Goal: Find specific page/section: Find specific page/section

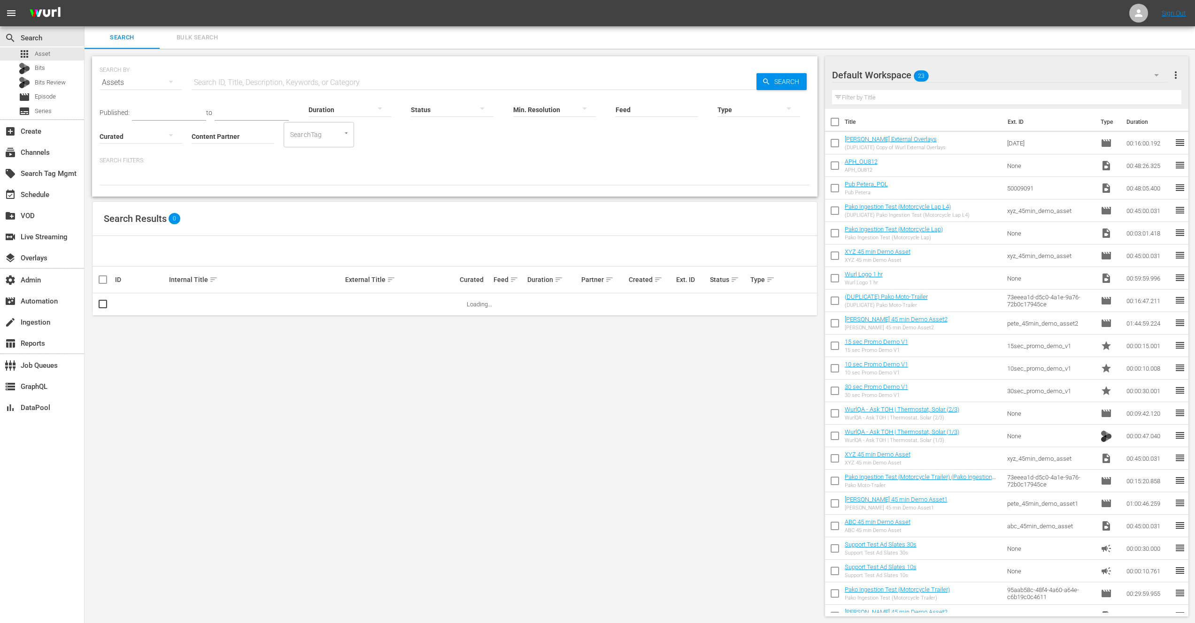
click at [239, 135] on input "Content Partner" at bounding box center [233, 137] width 83 height 34
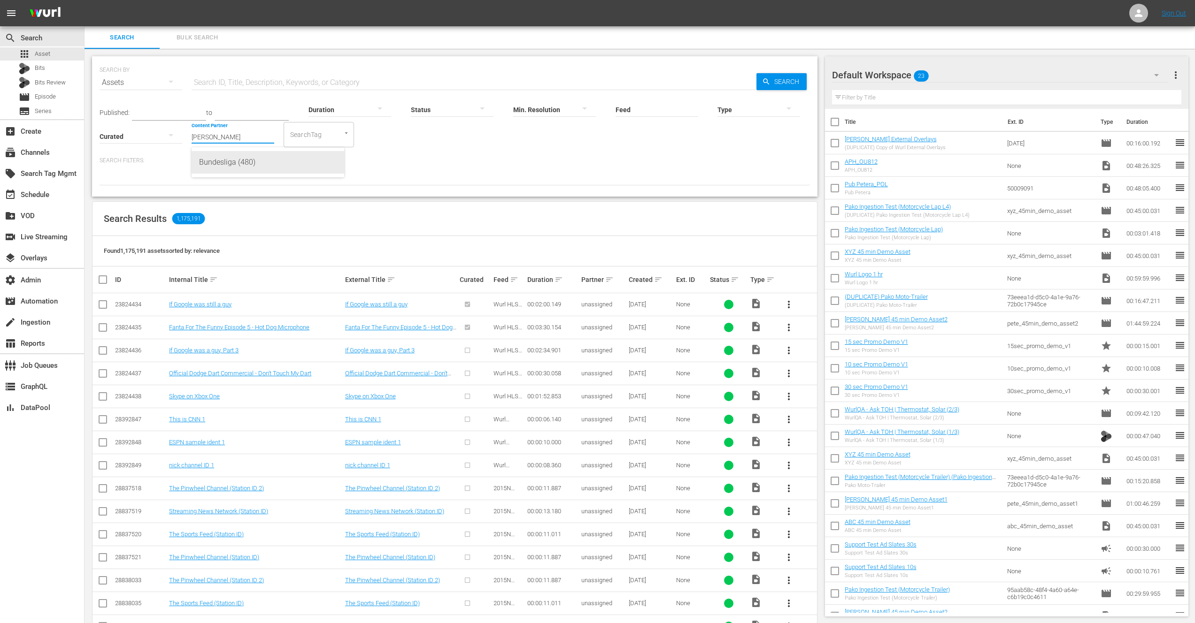
click at [231, 164] on div "Bundesliga (480)" at bounding box center [268, 162] width 138 height 23
type input "Bundesliga (480)"
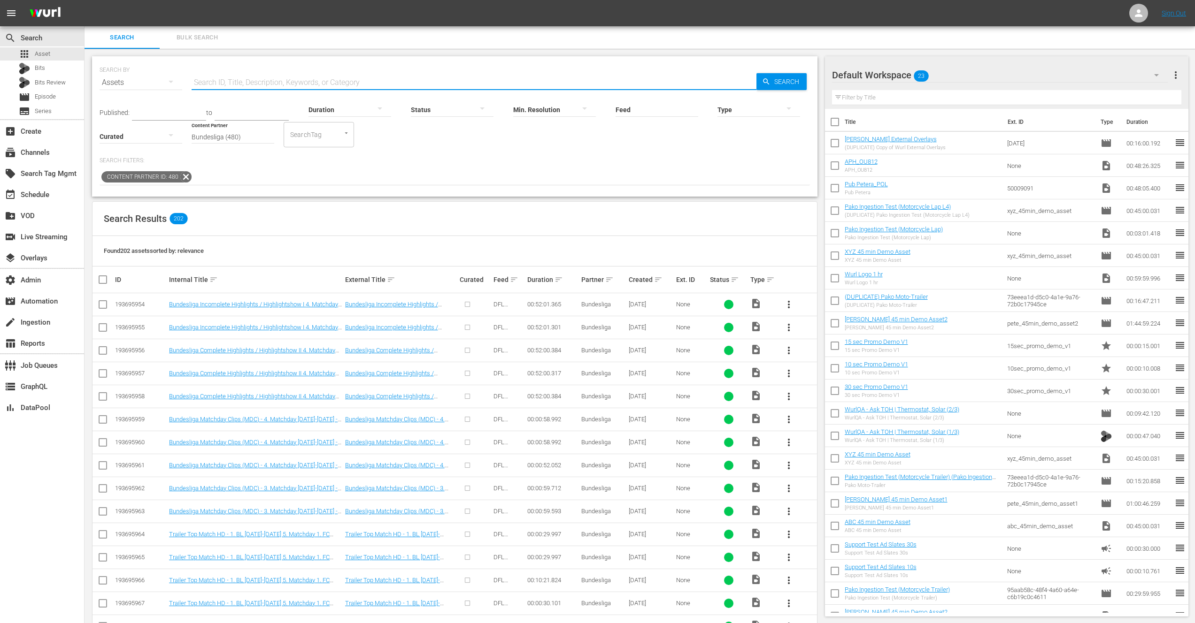
click at [245, 82] on input "text" at bounding box center [474, 82] width 565 height 23
type input "SOK"
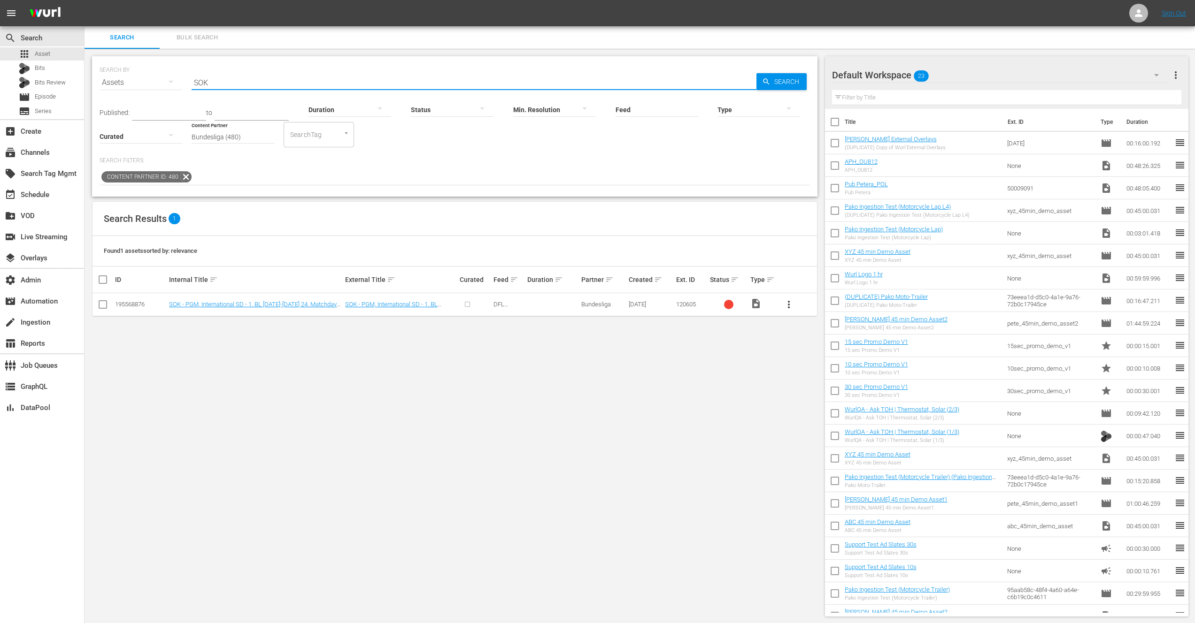
click at [237, 81] on input "SOK" at bounding box center [474, 82] width 565 height 23
click at [234, 85] on input "SOK" at bounding box center [474, 82] width 565 height 23
click at [459, 362] on div "SEARCH BY Search By Assets Search ID, Title, Description, Keywords, or Category…" at bounding box center [455, 337] width 740 height 576
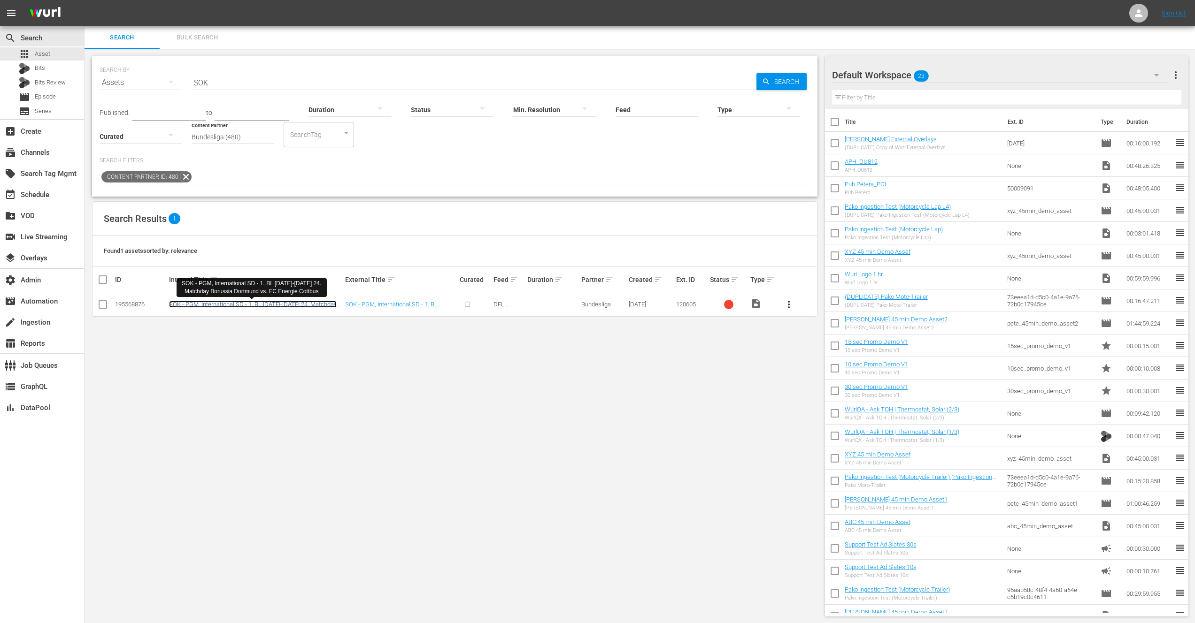
click at [268, 304] on link "SOK - PGM, International SD - 1. BL 2006-2007 24. Matchday Borussia Dortmund vs…" at bounding box center [253, 308] width 168 height 14
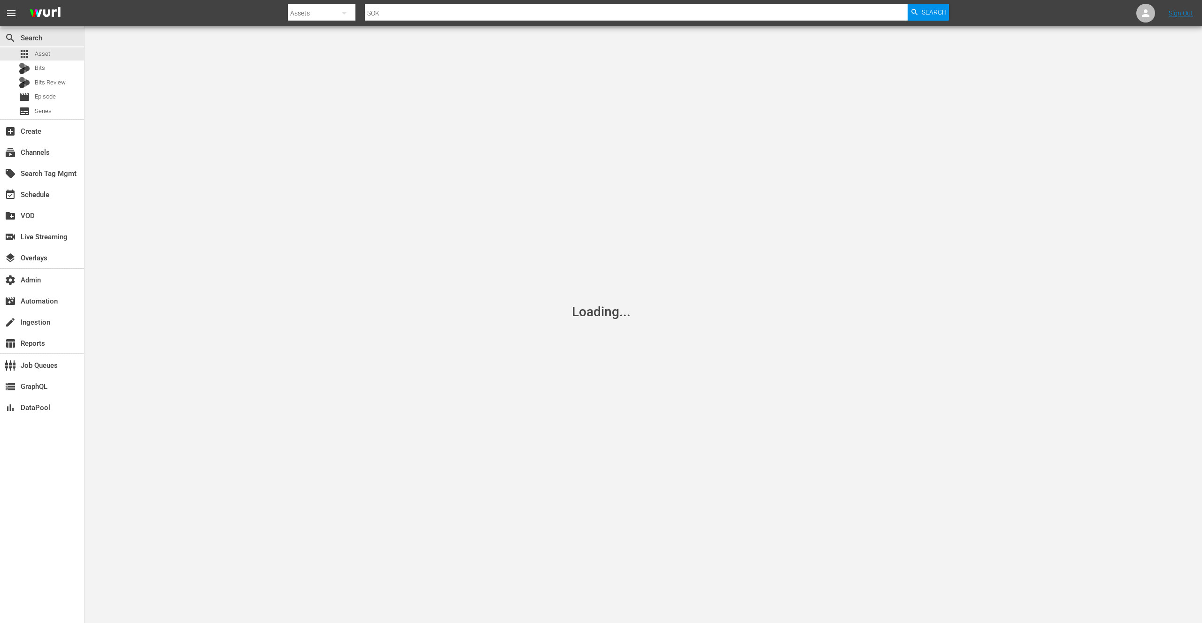
click at [148, 15] on nav "menu Search By Assets Search ID, Title, Description, Keywords, or Category SOK …" at bounding box center [601, 13] width 1202 height 26
click at [162, 18] on nav "menu Search By Assets Search ID, Title, Description, Keywords, or Category SOK …" at bounding box center [601, 13] width 1202 height 26
click at [180, 15] on nav "menu Search By Assets Search ID, Title, Description, Keywords, or Category SOK …" at bounding box center [601, 13] width 1202 height 26
click at [225, 11] on nav "menu Search By Assets Search ID, Title, Description, Keywords, or Category SOK …" at bounding box center [601, 13] width 1202 height 26
click at [195, 17] on nav "menu Search By Assets Search ID, Title, Description, Keywords, or Category SOK …" at bounding box center [601, 13] width 1202 height 26
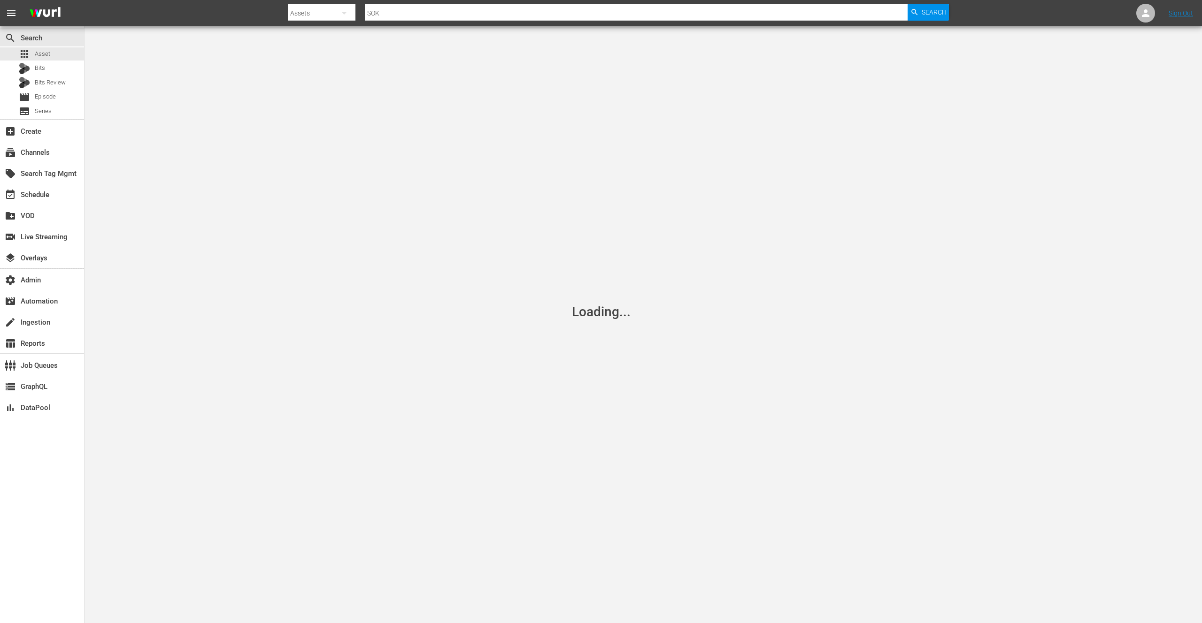
click at [224, 19] on nav "menu Search By Assets Search ID, Title, Description, Keywords, or Category SOK …" at bounding box center [601, 13] width 1202 height 26
click at [1185, 46] on icon at bounding box center [1186, 45] width 4 height 4
